Goal: Information Seeking & Learning: Learn about a topic

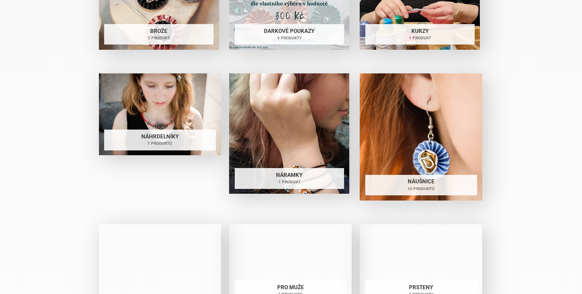
scroll to position [1447, 0]
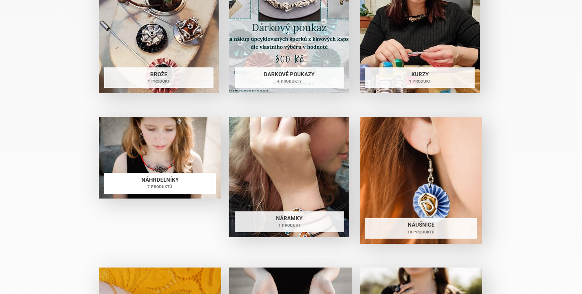
click at [148, 136] on img at bounding box center [160, 158] width 123 height 82
click at [178, 180] on h2 "Náhrdelníky 7 produktů" at bounding box center [160, 183] width 112 height 21
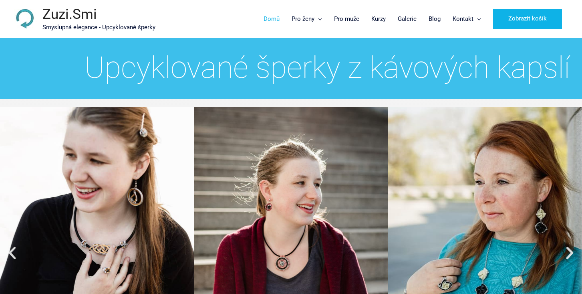
click at [277, 21] on link "Domů" at bounding box center [272, 19] width 28 height 24
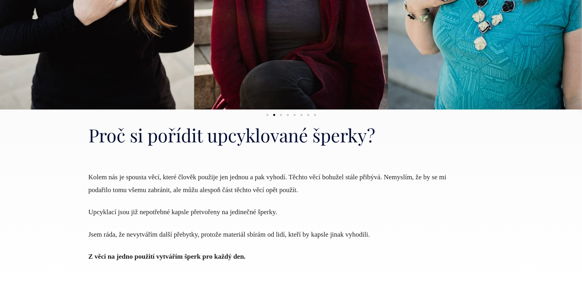
scroll to position [292, 0]
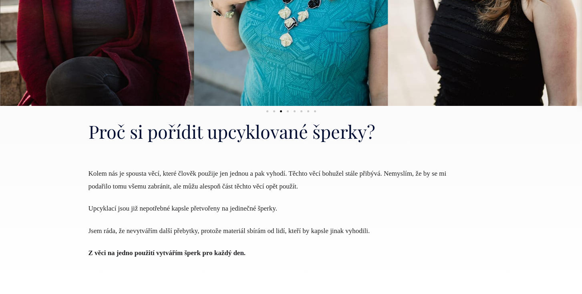
click at [225, 210] on span "Upcyklací jsou již nepotřebné kapsle přetvořeny na jedinečné šperky." at bounding box center [183, 208] width 189 height 8
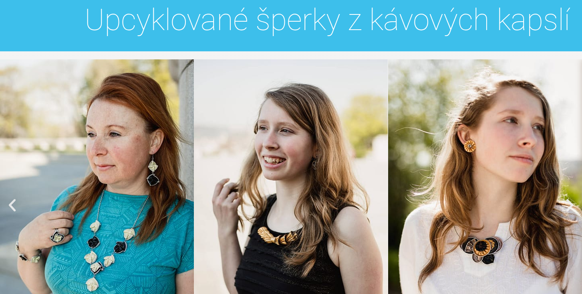
scroll to position [0, 0]
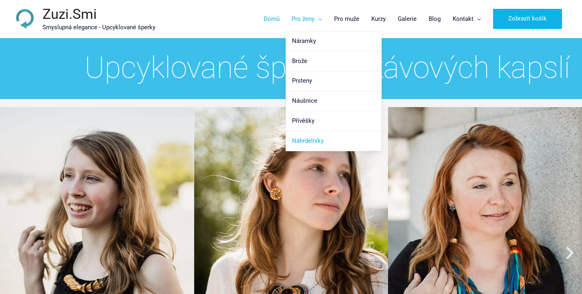
click at [325, 141] on link "Náhrdelníky" at bounding box center [333, 141] width 95 height 20
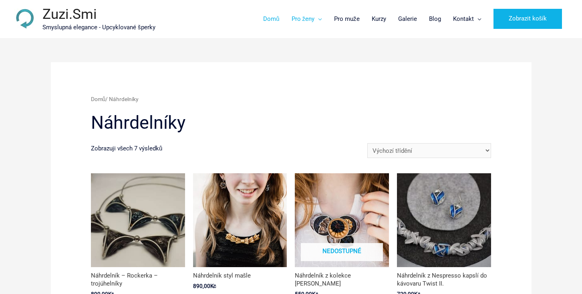
click at [273, 16] on link "Domů" at bounding box center [271, 19] width 28 height 24
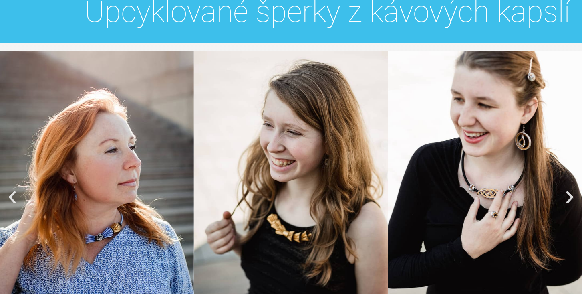
click at [404, 123] on img "2 z 8" at bounding box center [485, 196] width 194 height 291
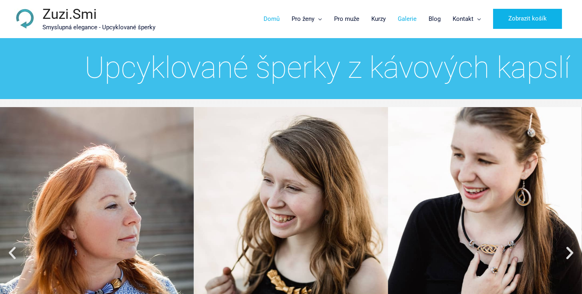
click at [412, 17] on link "Galerie" at bounding box center [407, 19] width 31 height 24
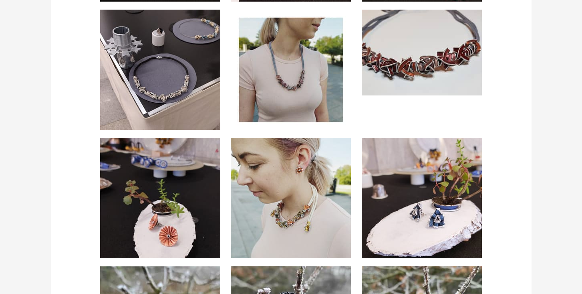
scroll to position [1536, 0]
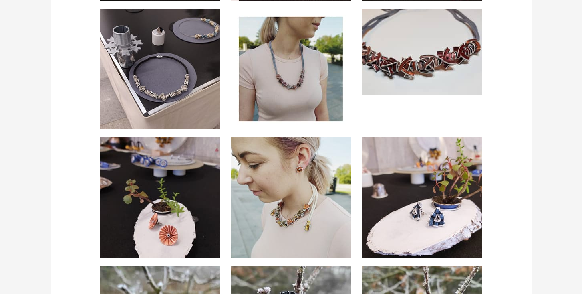
click at [438, 51] on img at bounding box center [422, 52] width 120 height 86
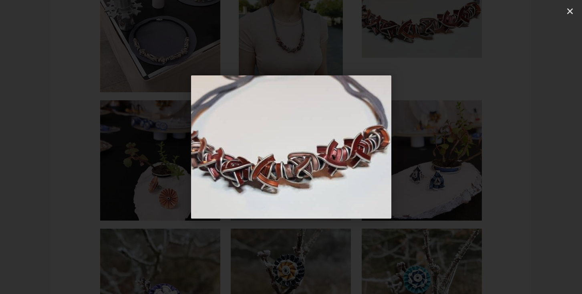
scroll to position [1565, 0]
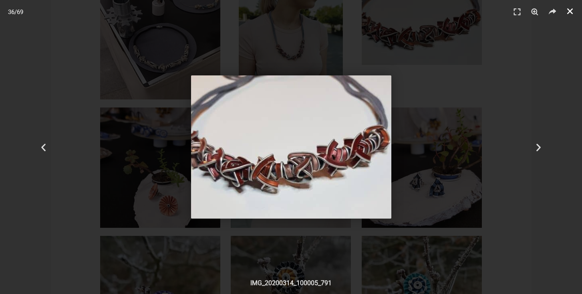
click at [571, 15] on icon "Zavřít (Esc)" at bounding box center [570, 11] width 8 height 8
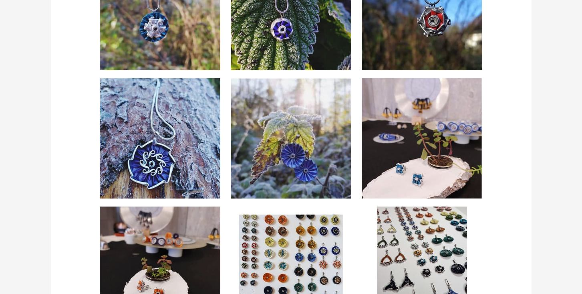
scroll to position [2507, 0]
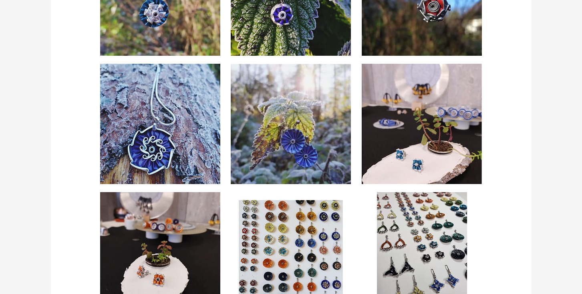
click at [447, 127] on img at bounding box center [422, 124] width 120 height 120
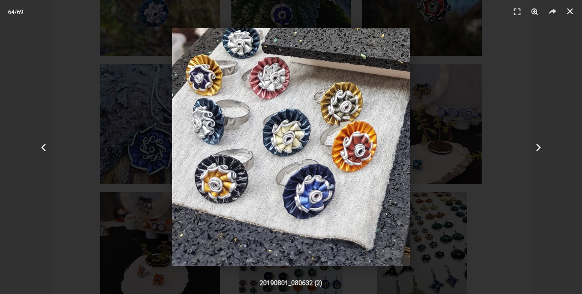
click at [447, 127] on div at bounding box center [291, 147] width 526 height 238
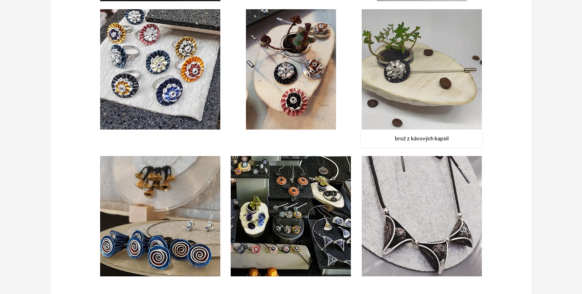
scroll to position [2822, 0]
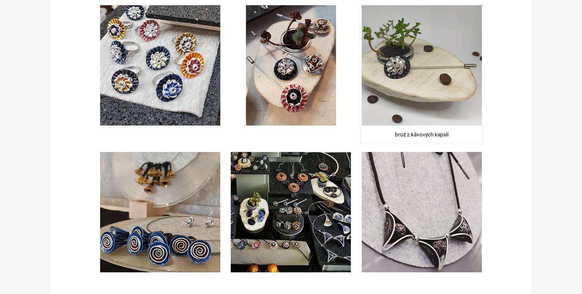
click at [440, 84] on img at bounding box center [422, 65] width 120 height 120
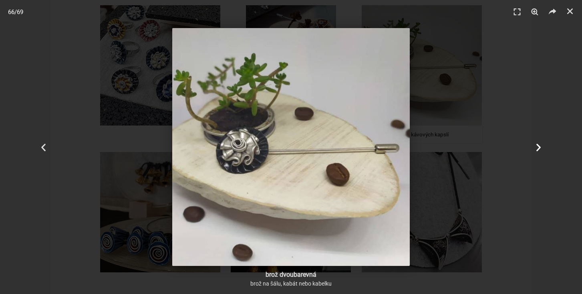
click at [516, 71] on div "Další" at bounding box center [538, 147] width 87 height 294
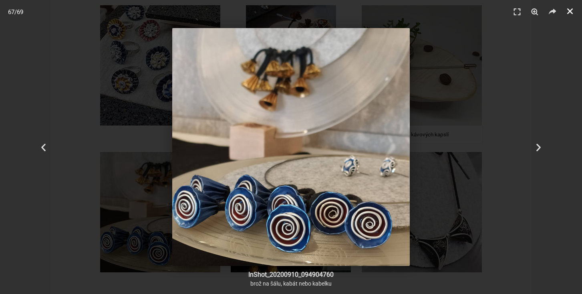
click at [571, 12] on icon "Zavřít (Esc)" at bounding box center [570, 11] width 8 height 8
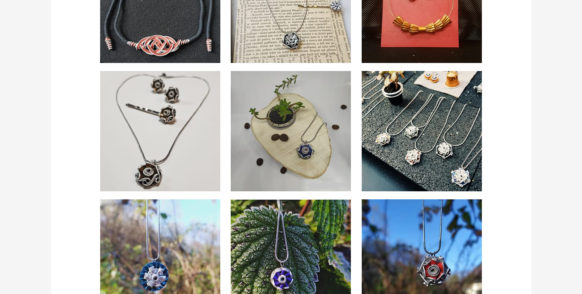
scroll to position [2243, 0]
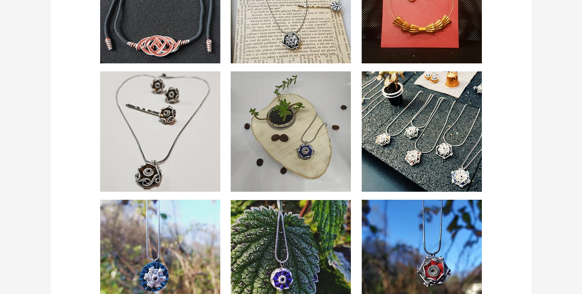
click at [425, 130] on img at bounding box center [422, 131] width 120 height 120
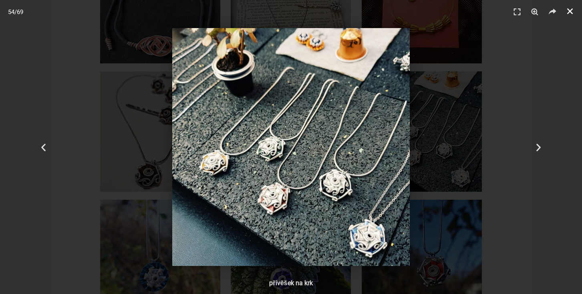
click at [568, 12] on icon "Zavřít (Esc)" at bounding box center [570, 11] width 8 height 8
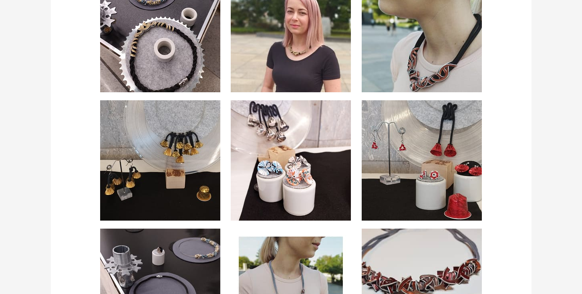
scroll to position [1317, 0]
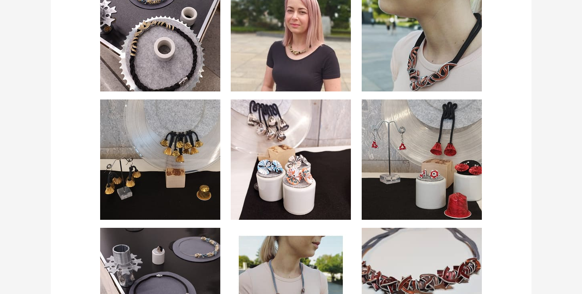
click at [406, 155] on img at bounding box center [422, 159] width 120 height 120
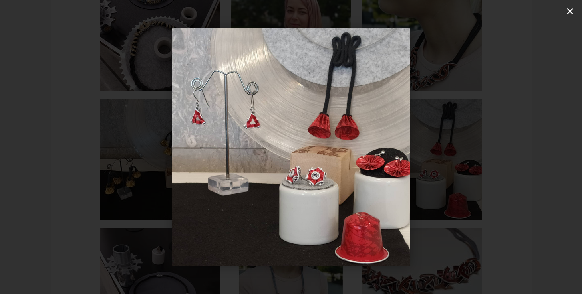
click at [570, 12] on icon "Zavřít (Esc)" at bounding box center [570, 11] width 8 height 8
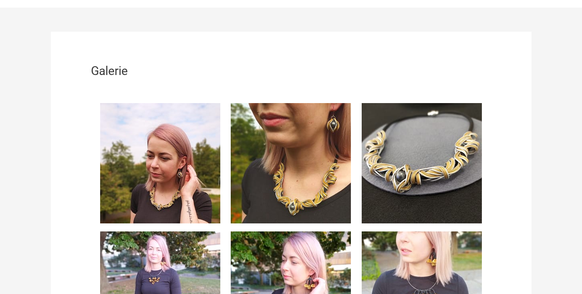
scroll to position [0, 0]
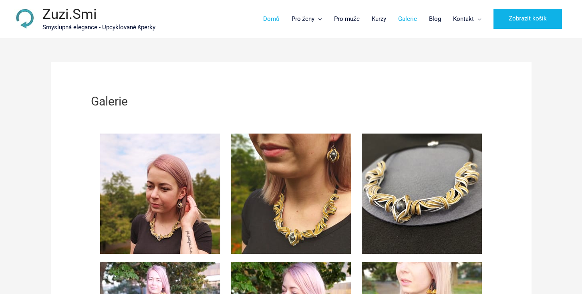
click at [277, 19] on link "Domů" at bounding box center [271, 19] width 28 height 24
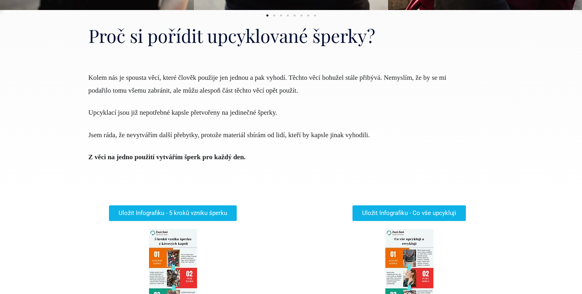
scroll to position [390, 0]
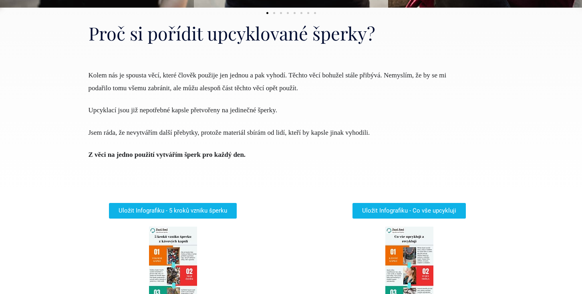
click at [193, 111] on span "Upcyklací jsou již nepotřebné kapsle přetvořeny na jedinečné šperky." at bounding box center [183, 110] width 189 height 8
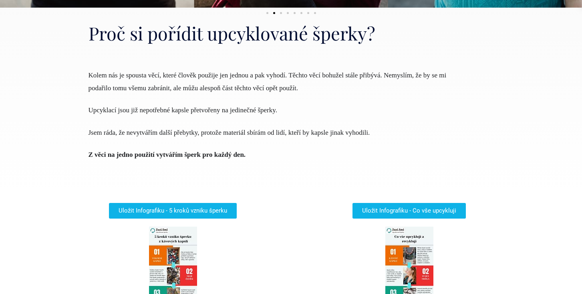
click at [193, 111] on span "Upcyklací jsou již nepotřebné kapsle přetvořeny na jedinečné šperky." at bounding box center [183, 110] width 189 height 8
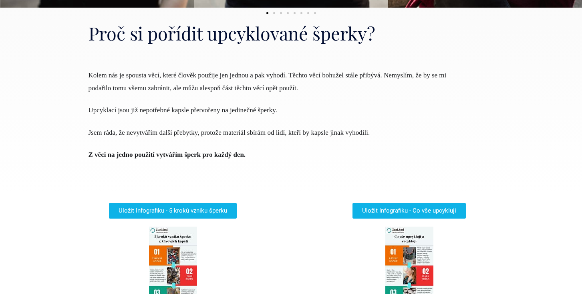
click at [209, 154] on span "Z věci na jedno použití vytvářím šperk pro každý den." at bounding box center [168, 155] width 158 height 8
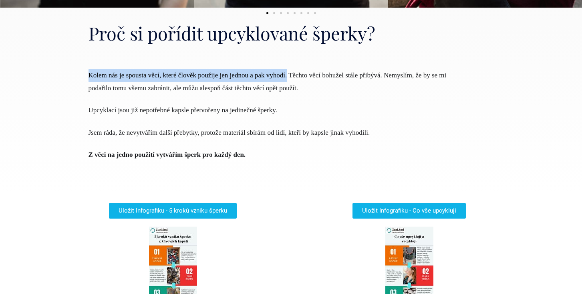
drag, startPoint x: 303, startPoint y: 76, endPoint x: 87, endPoint y: 75, distance: 216.8
click at [87, 75] on div "Proč si pořídit upcyklované šperky? Kolem nás je spousta věcí, které člověk pou…" at bounding box center [292, 107] width 438 height 173
copy span "Kolem nás je spousta věcí, které člověk použije jen jednou a pak vyhodí."
